Goal: Find specific page/section: Find specific page/section

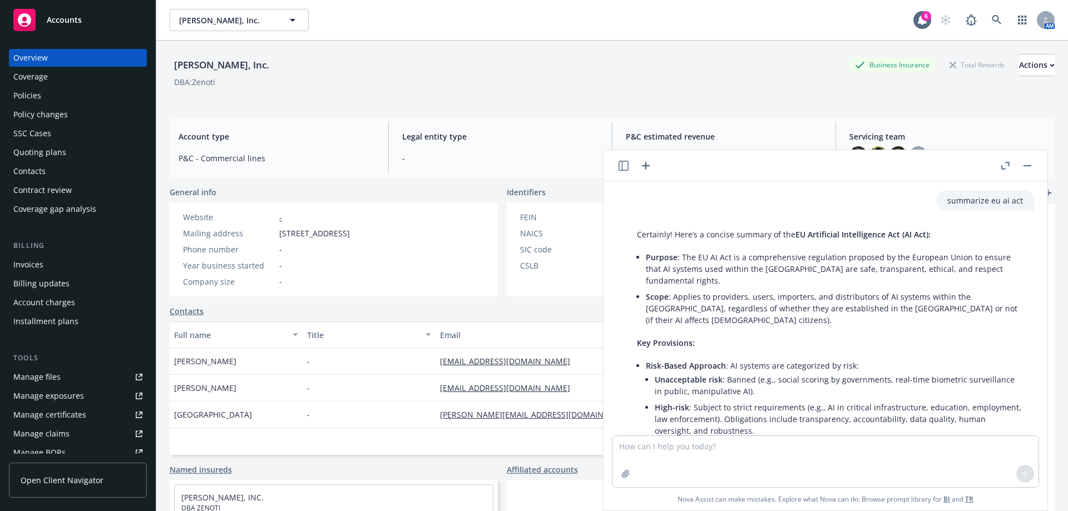
scroll to position [1534, 0]
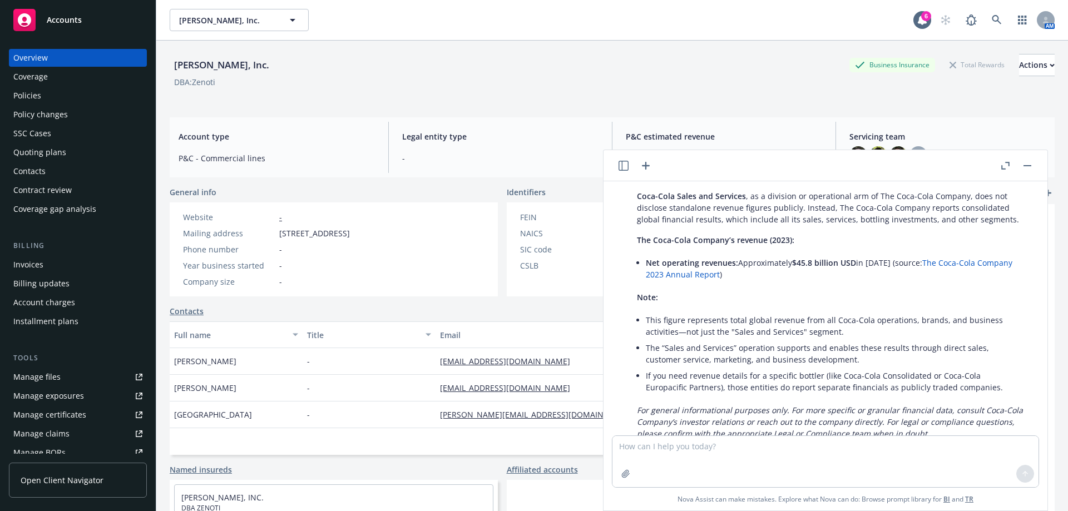
click at [1033, 163] on button "button" at bounding box center [1026, 165] width 13 height 13
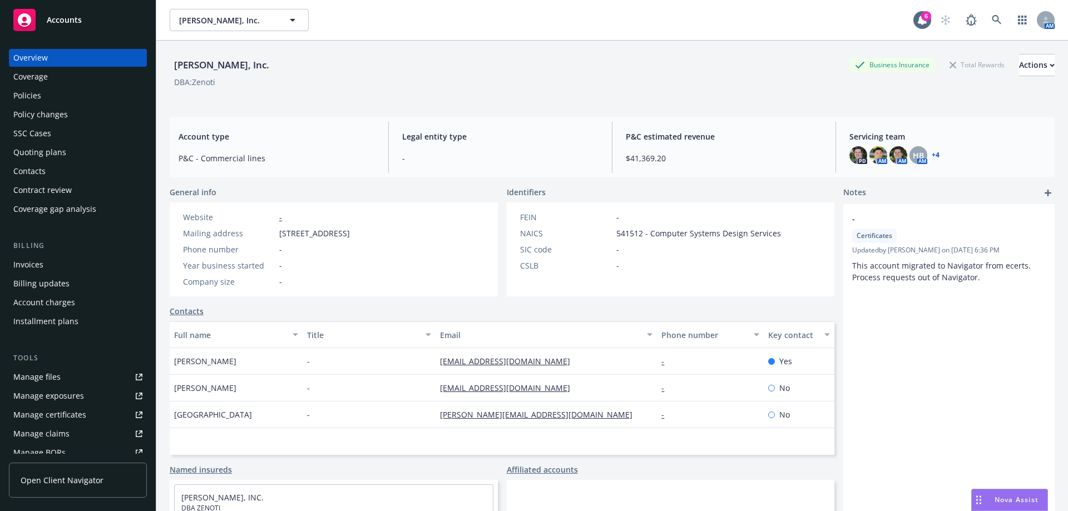
click at [53, 87] on div "Policies" at bounding box center [77, 96] width 129 height 18
